Goal: Task Accomplishment & Management: Manage account settings

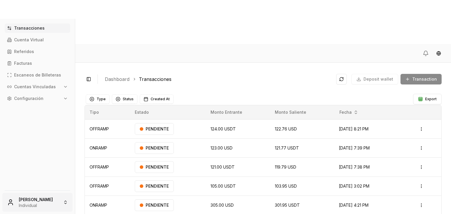
click at [62, 196] on html "Transacciones Cuenta Virtual Referidos Facturas Escaneos de Billeteras Cuentas …" at bounding box center [225, 129] width 451 height 258
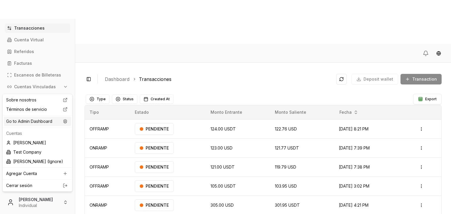
click at [50, 125] on div "Go to Admin Dashboard" at bounding box center [37, 121] width 67 height 9
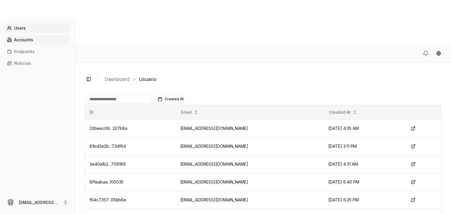
click at [35, 43] on link "Accounts" at bounding box center [37, 39] width 65 height 9
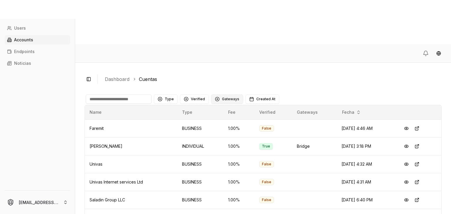
click at [222, 95] on button "Gateways" at bounding box center [227, 99] width 32 height 9
click at [225, 84] on div "Cybrid" at bounding box center [239, 88] width 56 height 9
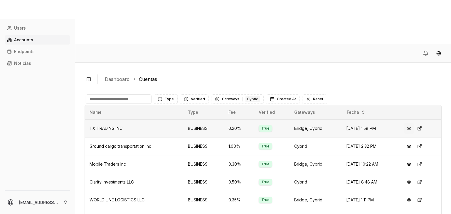
click at [405, 123] on button at bounding box center [409, 128] width 11 height 11
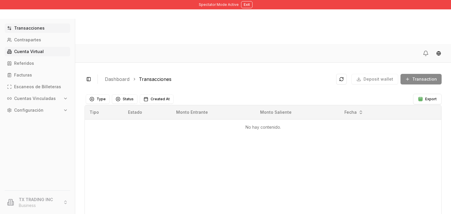
click at [26, 50] on p "Cuenta Virtual" at bounding box center [29, 52] width 30 height 4
click at [43, 52] on link "Cuenta Virtual" at bounding box center [37, 51] width 65 height 9
click at [44, 51] on link "Cuenta Virtual" at bounding box center [37, 51] width 65 height 9
click at [47, 52] on link "Cuenta Virtual" at bounding box center [37, 51] width 65 height 9
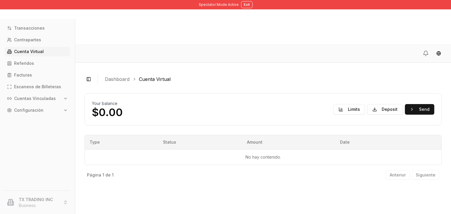
click at [130, 93] on div "Your balance $0.00 Limits Deposit Send Type Status Amount Date No hay contenido…" at bounding box center [263, 138] width 357 height 90
click at [247, 7] on button "Exit" at bounding box center [246, 4] width 11 height 7
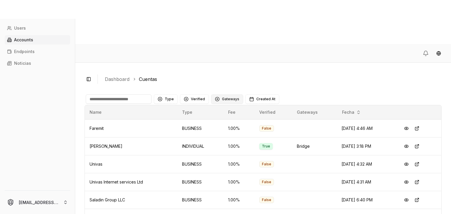
click at [227, 95] on button "Gateways" at bounding box center [227, 99] width 32 height 9
click at [227, 89] on span "Cybrid" at bounding box center [226, 89] width 13 height 6
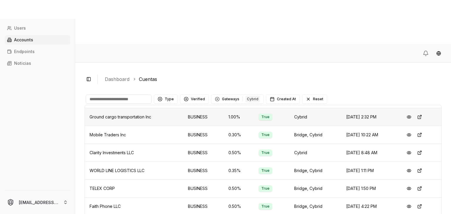
scroll to position [31, 0]
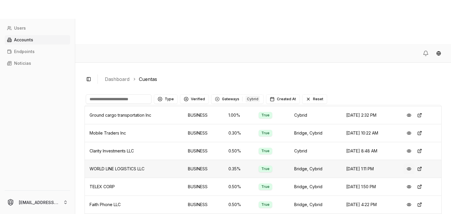
click at [406, 164] on button at bounding box center [409, 169] width 11 height 11
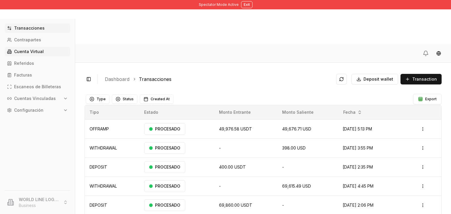
click at [29, 49] on link "Cuenta Virtual" at bounding box center [37, 51] width 65 height 9
click at [54, 47] on link "Cuenta Virtual" at bounding box center [37, 51] width 65 height 9
click at [44, 50] on link "Cuenta Virtual" at bounding box center [37, 51] width 65 height 9
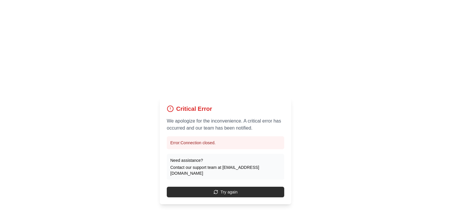
click at [187, 187] on button "Try again" at bounding box center [225, 192] width 117 height 11
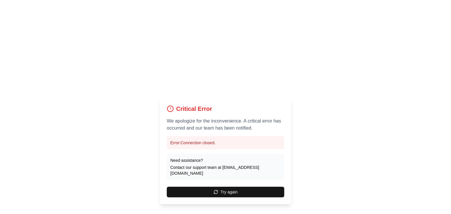
click at [187, 187] on button "Try again" at bounding box center [225, 192] width 117 height 11
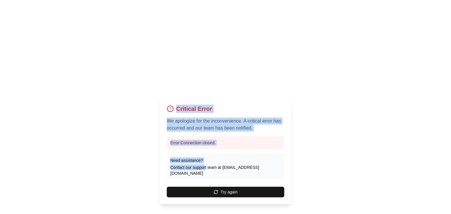
drag, startPoint x: 204, startPoint y: 130, endPoint x: 73, endPoint y: 53, distance: 152.4
click at [73, 53] on div "Critical Error We apologize for the inconvenience. A critical error has occurre…" at bounding box center [225, 151] width 451 height 214
click at [299, 112] on div "Critical Error We apologize for the inconvenience. A critical error has occurre…" at bounding box center [225, 151] width 451 height 214
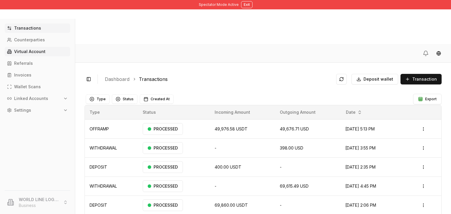
click at [49, 49] on link "Virtual Account" at bounding box center [37, 51] width 65 height 9
click at [52, 51] on link "Virtual Account" at bounding box center [37, 51] width 65 height 9
click at [31, 86] on p "Wallet Scans" at bounding box center [27, 87] width 27 height 4
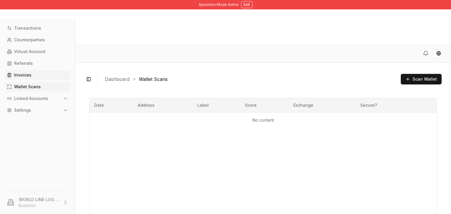
click at [32, 77] on link "Invoices" at bounding box center [37, 74] width 65 height 9
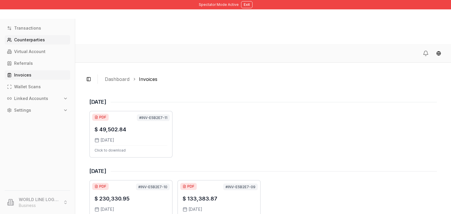
click at [48, 38] on link "Counterparties" at bounding box center [37, 39] width 65 height 9
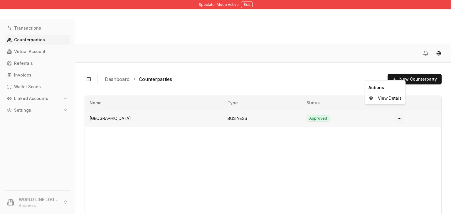
click at [400, 75] on html "Spectator Mode Active Exit Transactions Counterparties Virtual Account Referral…" at bounding box center [225, 129] width 451 height 258
click at [380, 96] on span "View Details" at bounding box center [390, 98] width 24 height 6
click at [400, 75] on html "Spectator Mode Active Exit Transactions Counterparties Virtual Account Referral…" at bounding box center [225, 129] width 451 height 258
click at [385, 97] on span "View Details" at bounding box center [390, 98] width 24 height 6
click at [39, 25] on link "Transactions" at bounding box center [37, 27] width 65 height 9
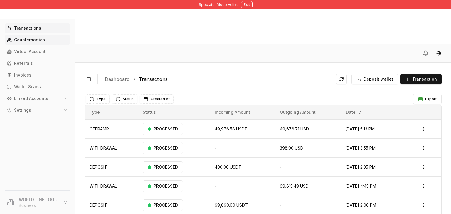
click at [37, 36] on link "Counterparties" at bounding box center [37, 39] width 65 height 9
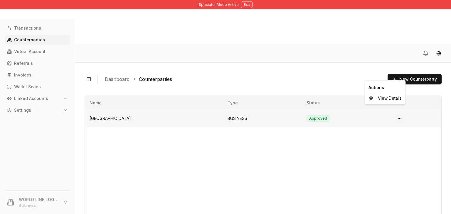
click at [403, 72] on html "Spectator Mode Active Exit Transactions Counterparties Virtual Account Referral…" at bounding box center [225, 129] width 451 height 258
click at [392, 97] on span "View Details" at bounding box center [390, 98] width 24 height 6
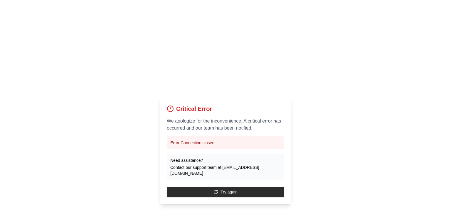
click at [226, 187] on button "Try again" at bounding box center [225, 192] width 117 height 11
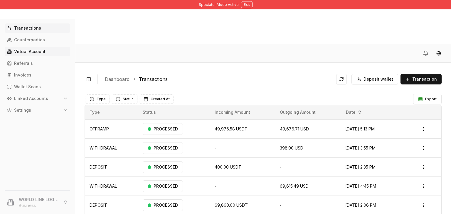
click at [34, 48] on link "Virtual Account" at bounding box center [37, 51] width 65 height 9
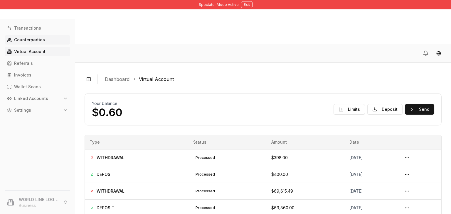
click at [52, 38] on link "Counterparties" at bounding box center [37, 39] width 65 height 9
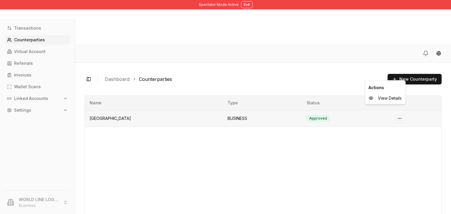
click at [401, 75] on html "Spectator Mode Active Exit Transactions Counterparties Virtual Account Referral…" at bounding box center [225, 129] width 451 height 258
click at [383, 98] on span "View Details" at bounding box center [390, 98] width 24 height 6
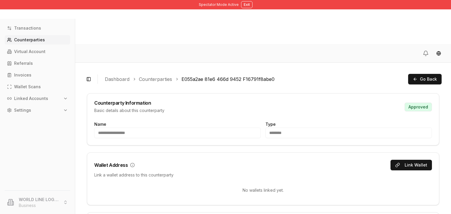
scroll to position [30, 0]
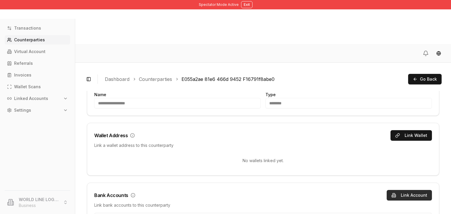
click at [393, 190] on button "Link Account" at bounding box center [409, 195] width 45 height 11
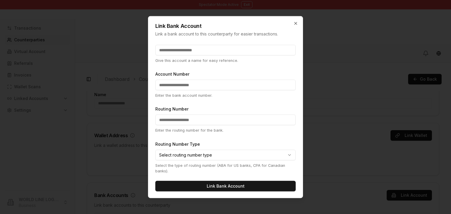
scroll to position [0, 0]
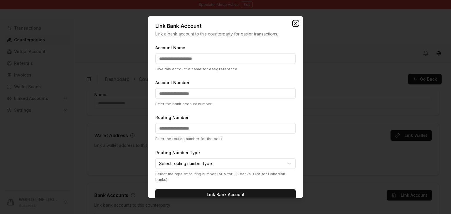
click at [295, 23] on icon "button" at bounding box center [295, 23] width 2 height 2
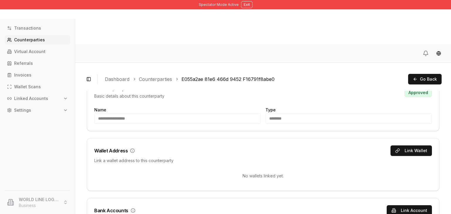
scroll to position [14, 0]
click at [133, 209] on icon at bounding box center [133, 211] width 5 height 5
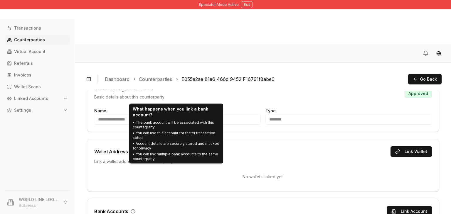
click at [122, 147] on div "Wallet Address Link Wallet Link a wallet address to this counterparty No wallet…" at bounding box center [263, 165] width 352 height 53
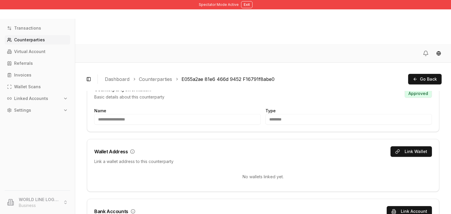
click at [132, 149] on icon at bounding box center [132, 151] width 5 height 5
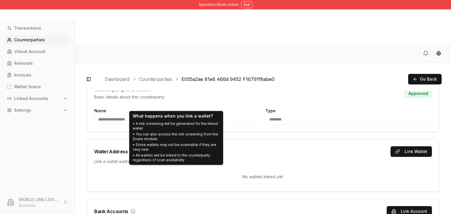
click at [229, 139] on div "Wallet Address Link Wallet Link a wallet address to this counterparty" at bounding box center [263, 154] width 352 height 30
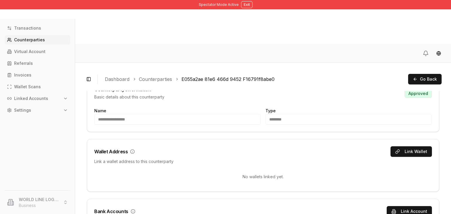
scroll to position [0, 0]
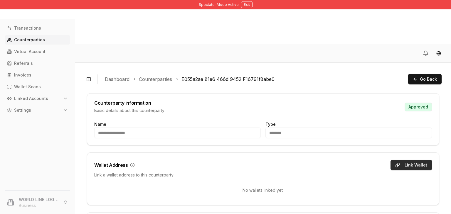
click at [405, 160] on button "Link Wallet" at bounding box center [410, 165] width 41 height 11
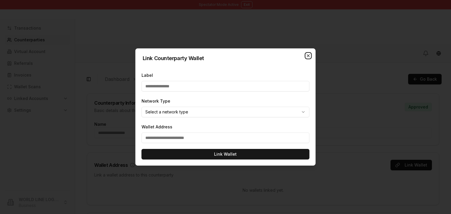
click at [307, 54] on icon "button" at bounding box center [308, 55] width 5 height 5
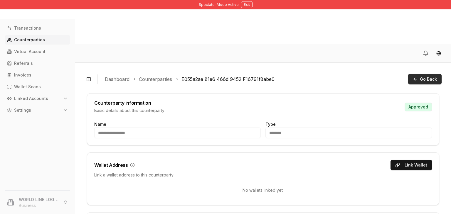
click at [419, 74] on button "Go Back" at bounding box center [424, 79] width 33 height 11
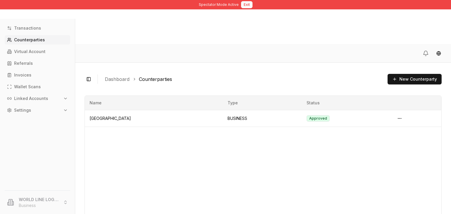
click at [244, 5] on button "Exit" at bounding box center [246, 4] width 11 height 7
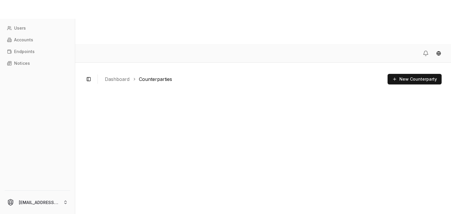
click at [285, 101] on main at bounding box center [263, 170] width 357 height 158
